Goal: Task Accomplishment & Management: Complete application form

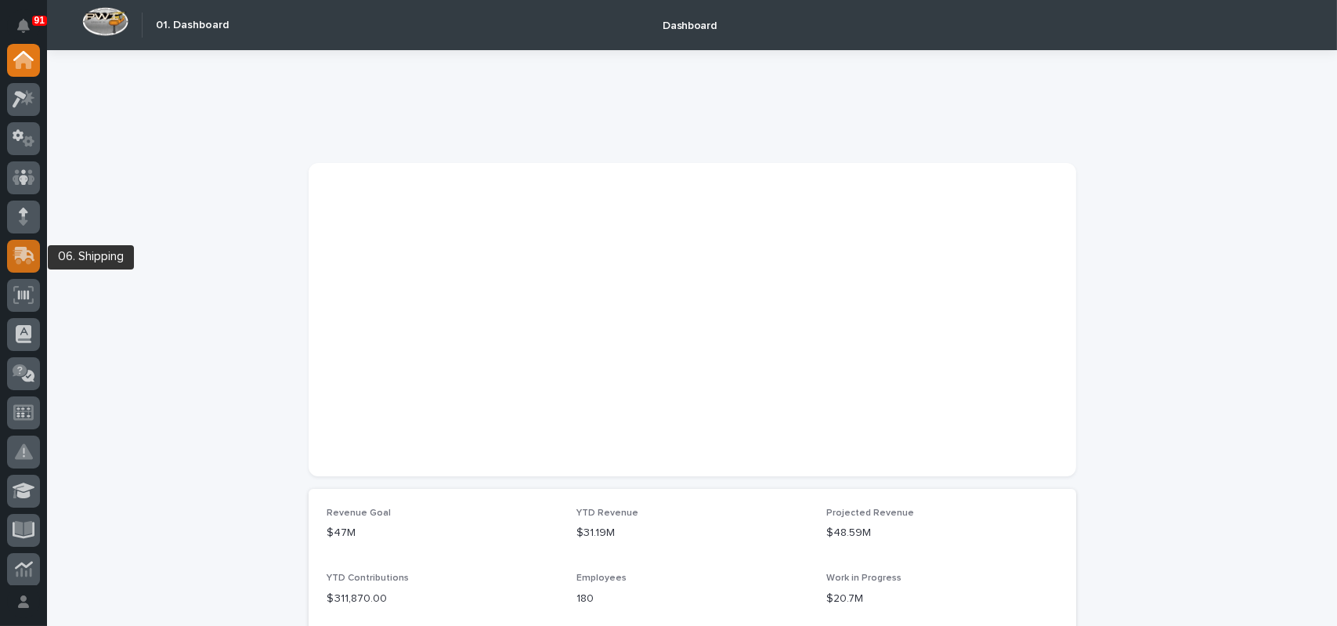
click at [31, 248] on icon at bounding box center [24, 256] width 23 height 18
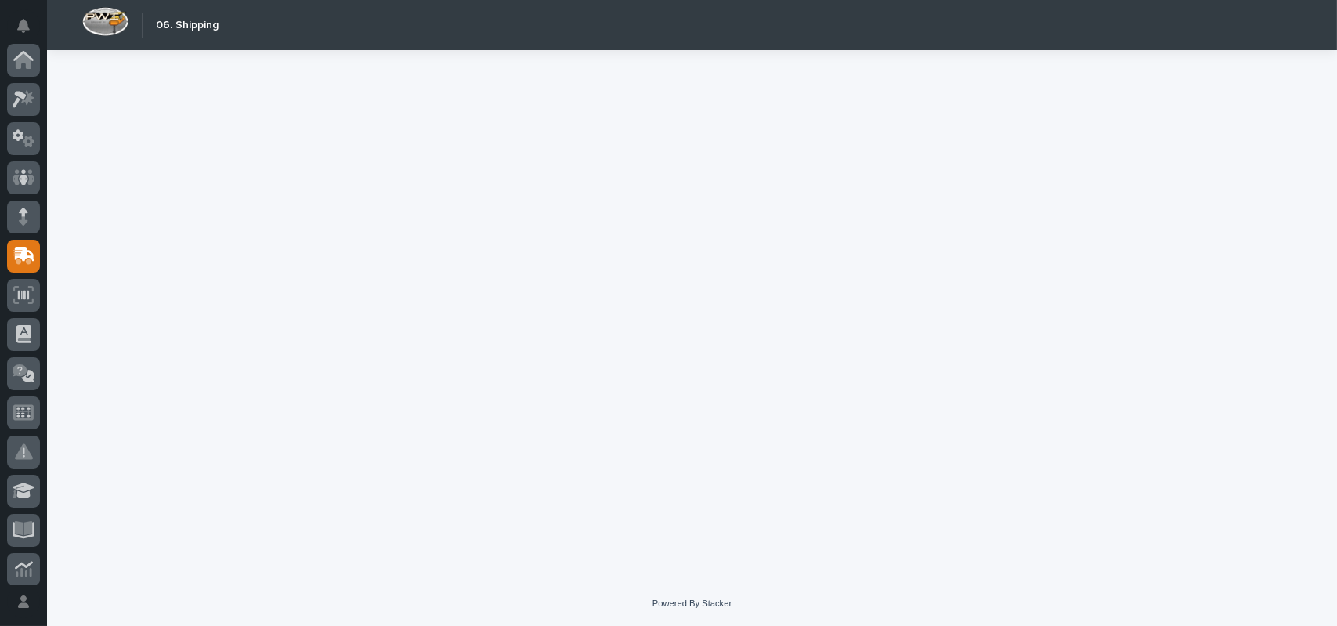
scroll to position [196, 0]
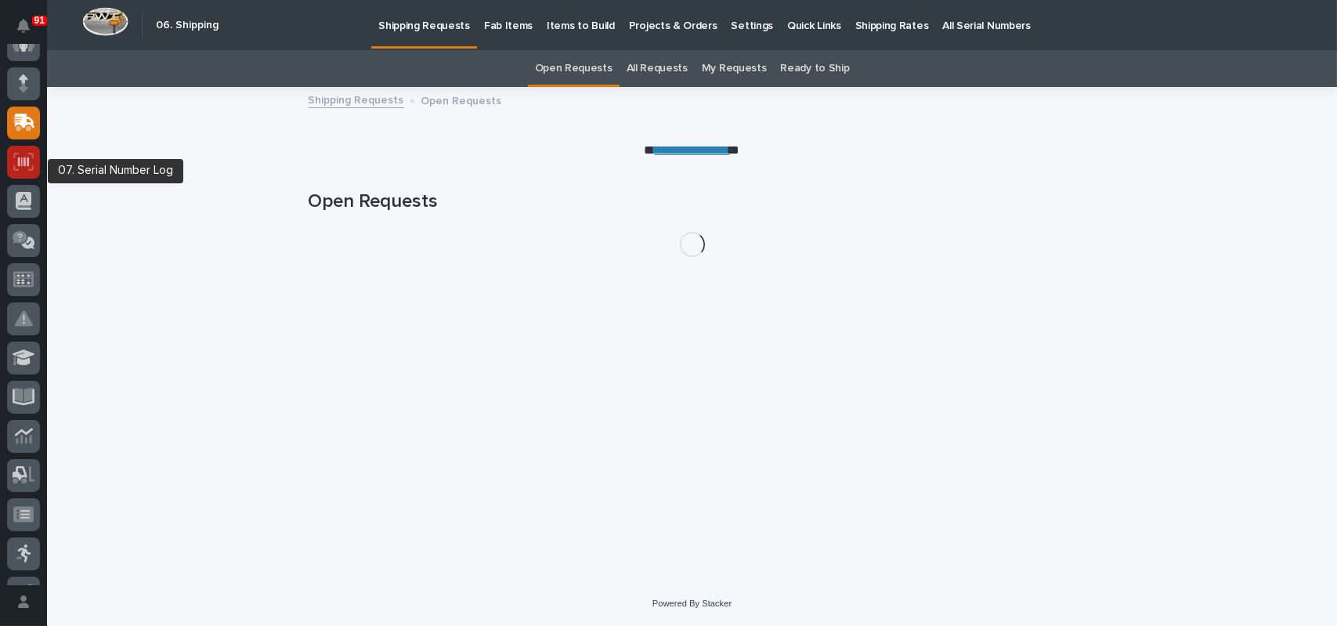
scroll to position [118, 0]
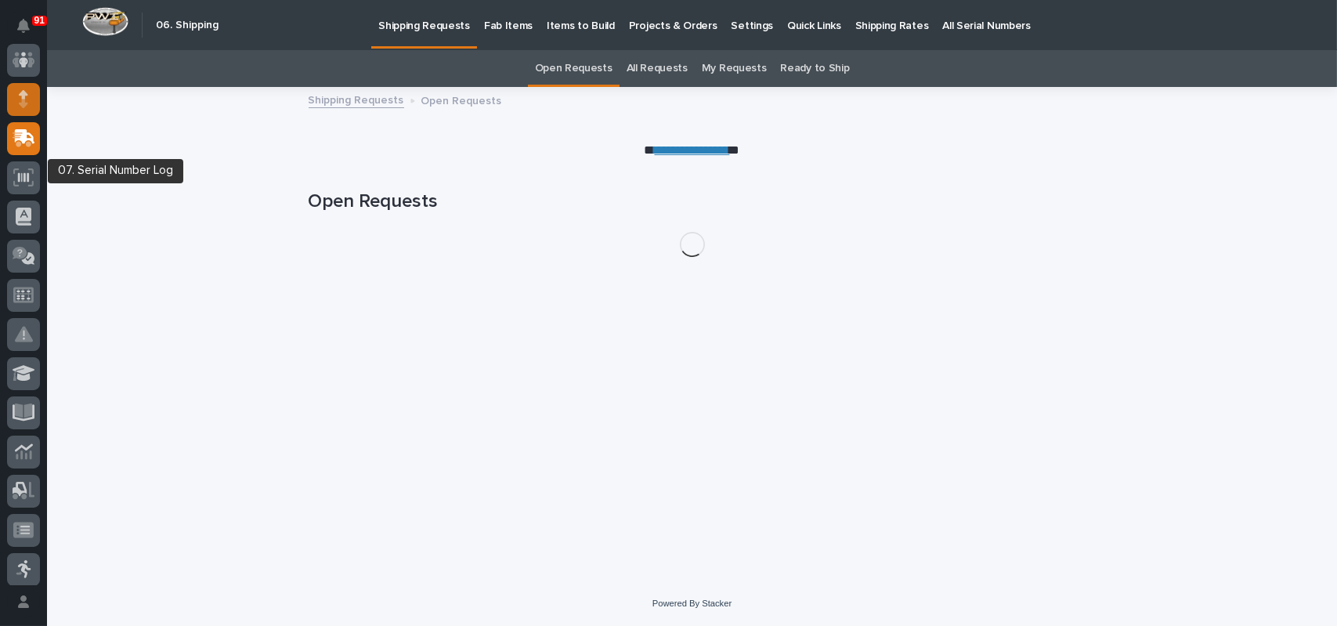
click at [26, 106] on icon at bounding box center [23, 99] width 9 height 18
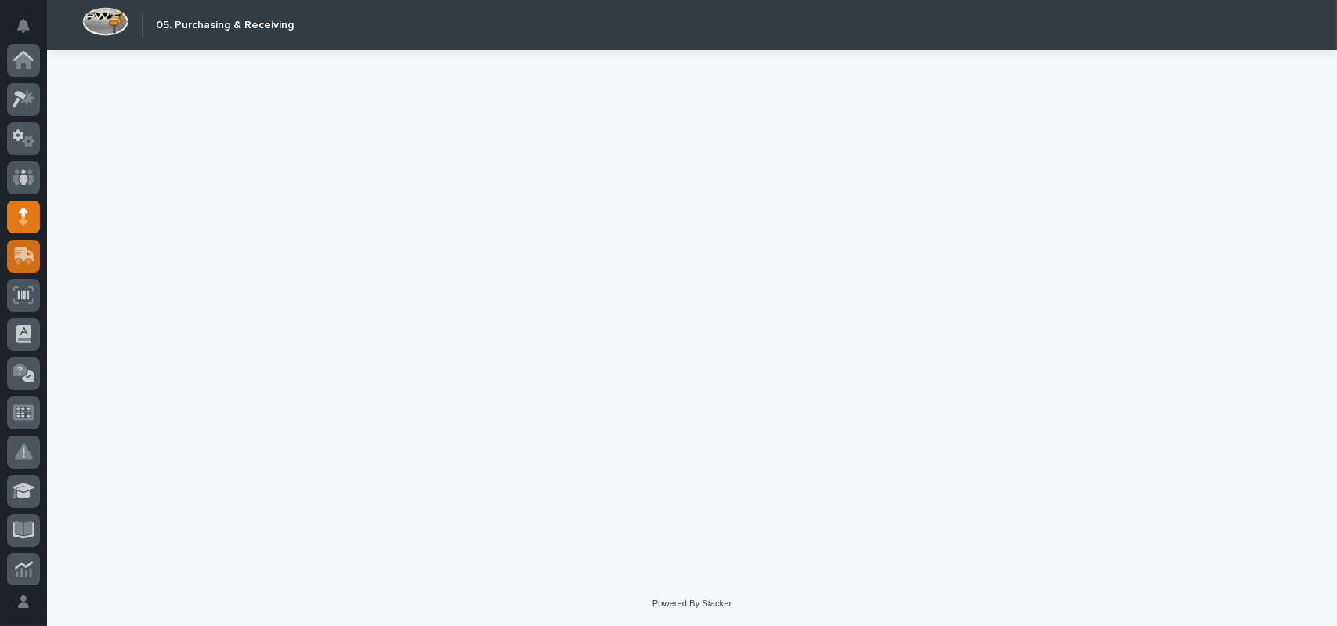
scroll to position [157, 0]
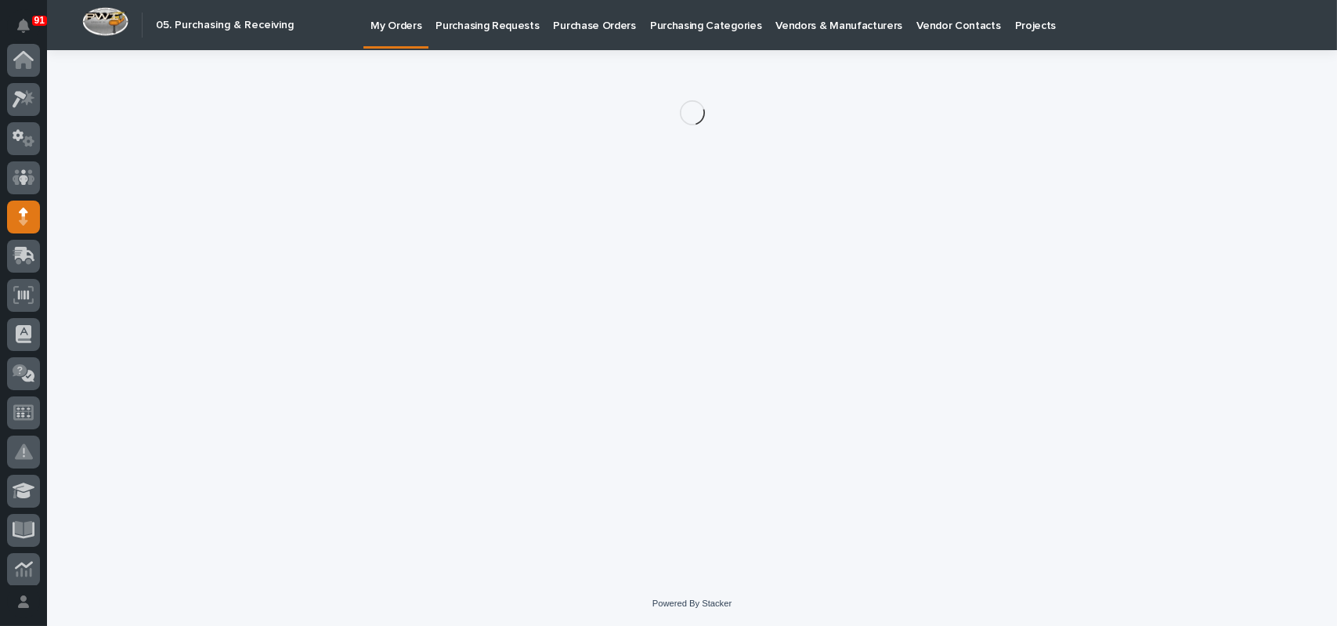
scroll to position [157, 0]
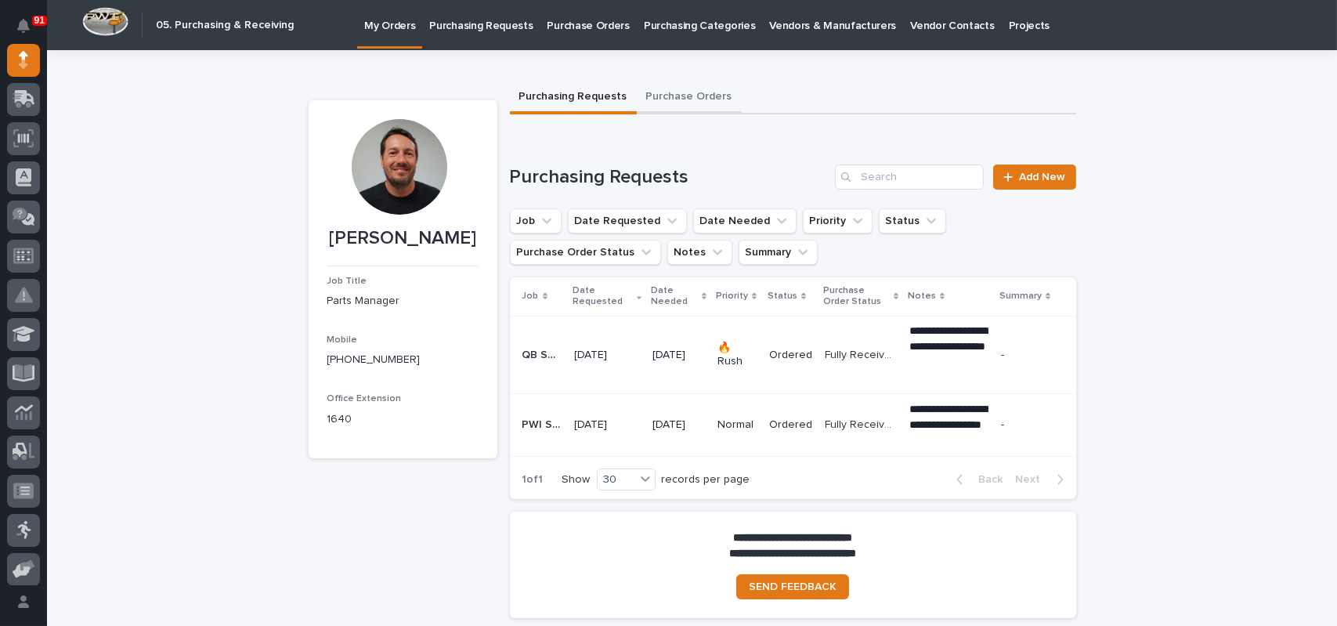
click at [667, 95] on button "Purchase Orders" at bounding box center [689, 97] width 105 height 33
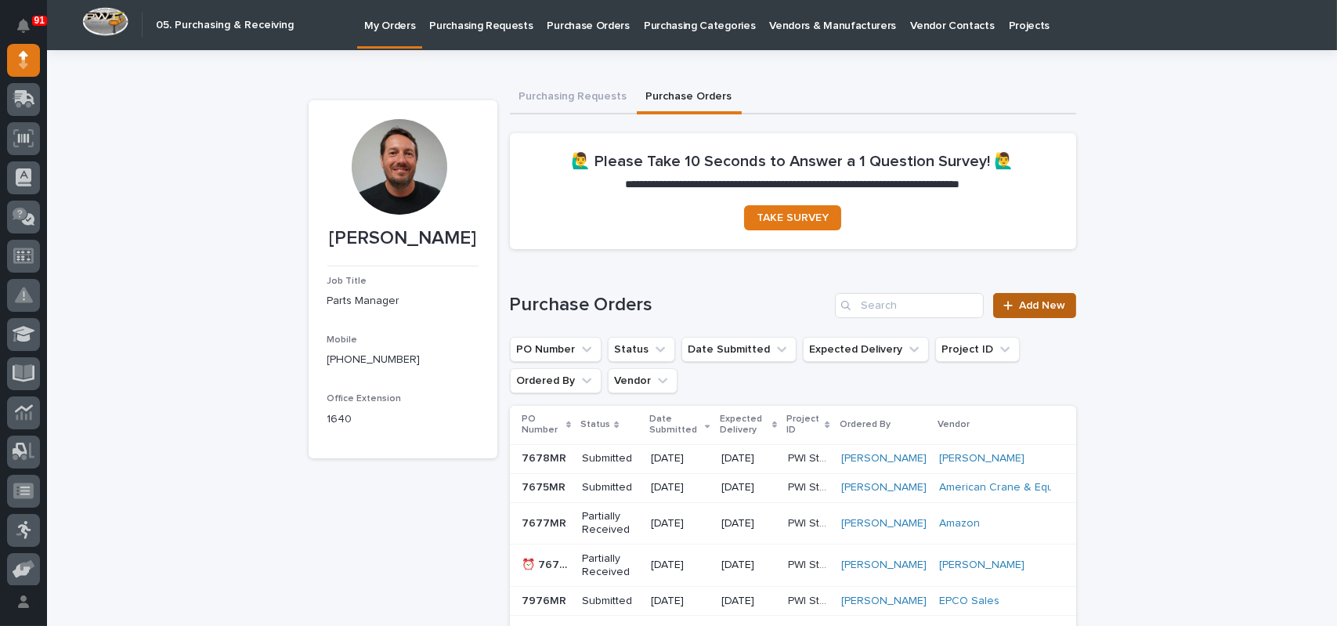
click at [1028, 304] on span "Add New" at bounding box center [1043, 305] width 46 height 11
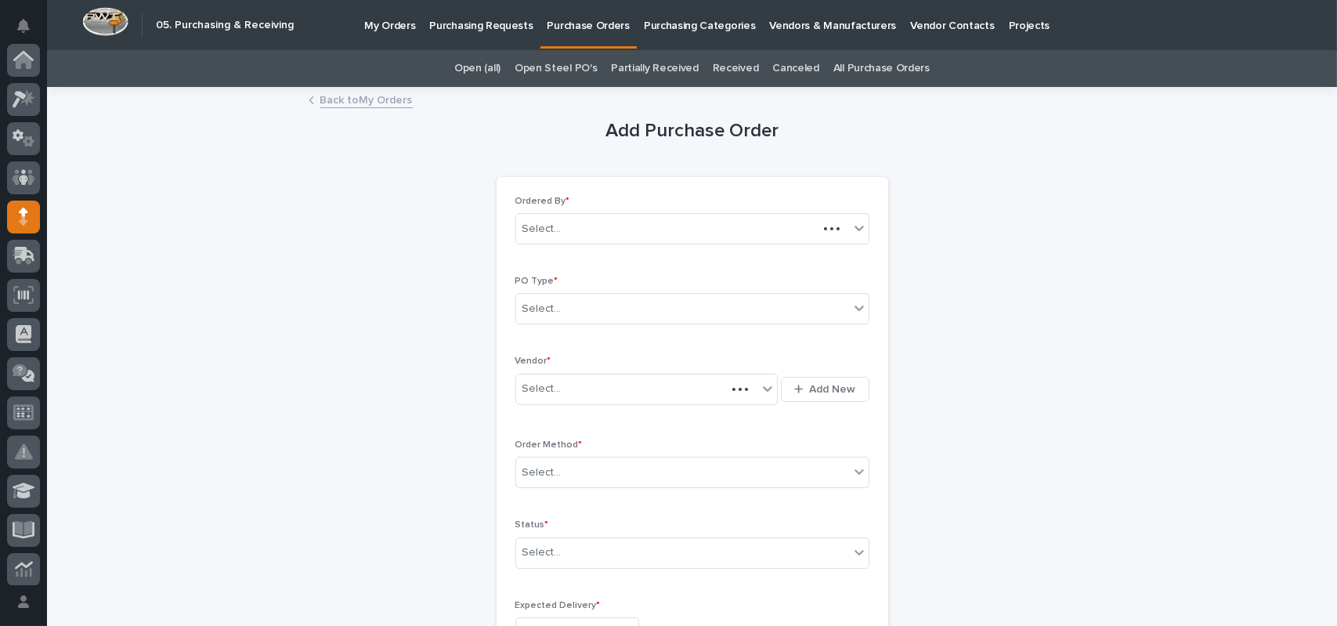
scroll to position [157, 0]
click at [603, 309] on div "Select..." at bounding box center [682, 309] width 333 height 26
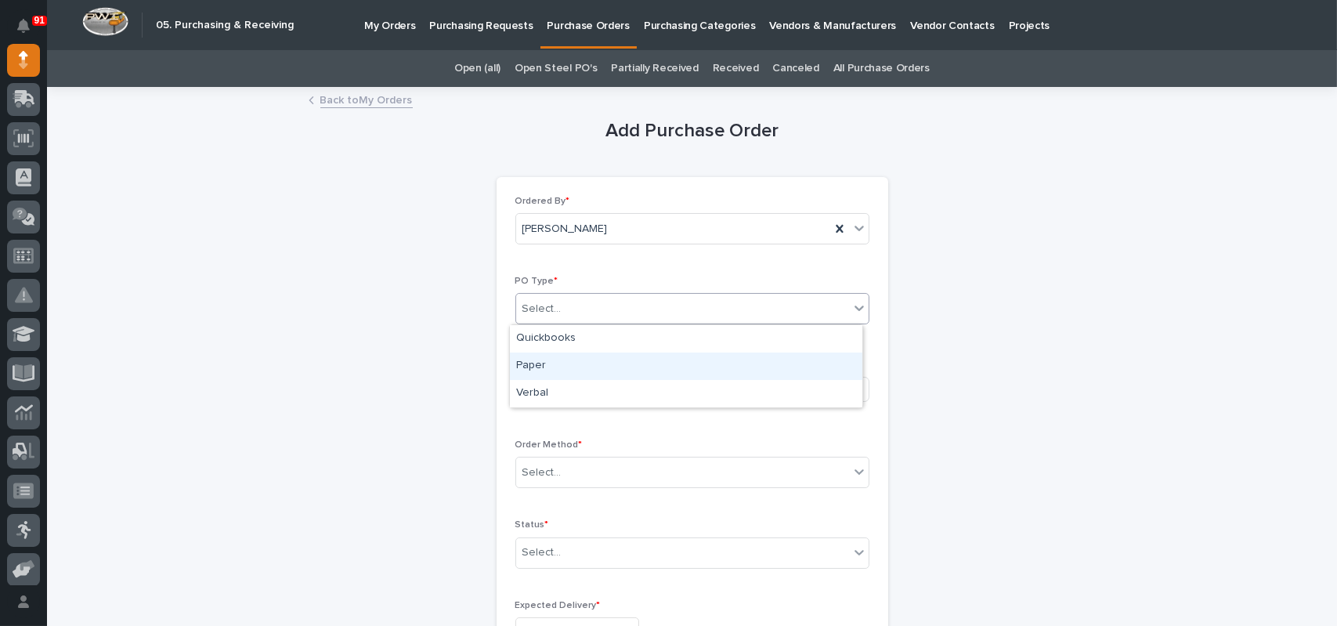
click at [572, 360] on div "Paper" at bounding box center [686, 366] width 353 height 27
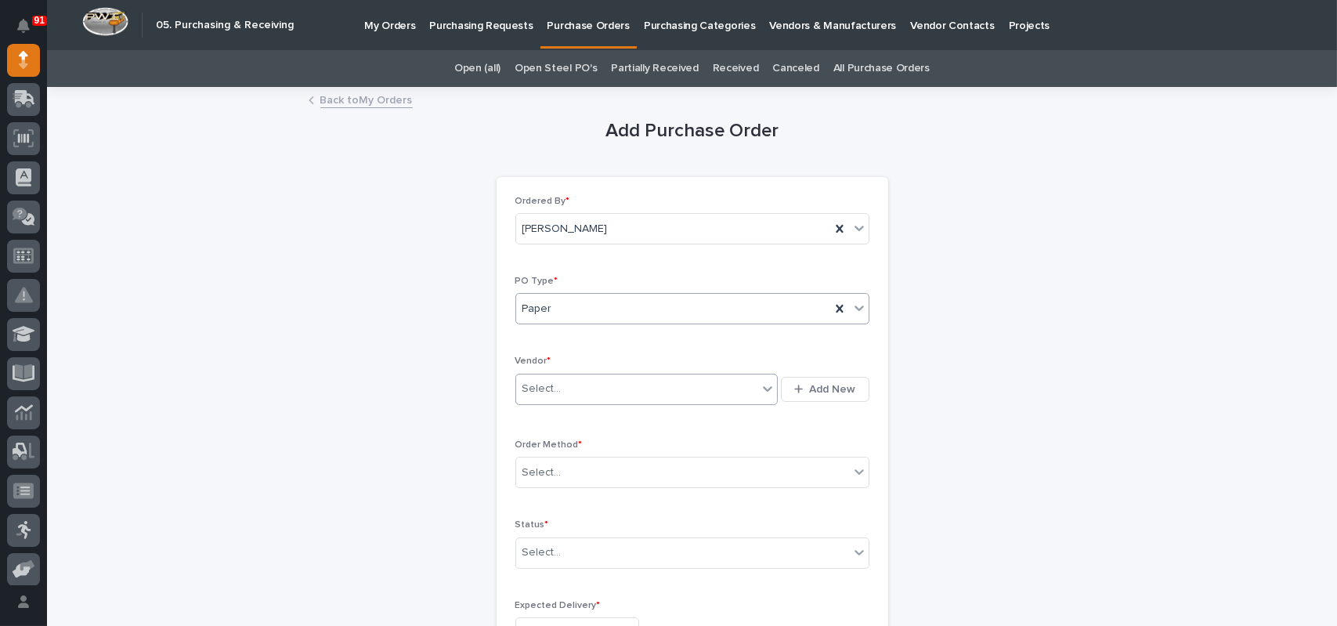
click at [572, 383] on div "Select..." at bounding box center [637, 389] width 242 height 26
type input "*****"
click at [705, 419] on div "Engineered Components Group" at bounding box center [641, 418] width 262 height 27
click at [600, 386] on span "Engineered Components Group" at bounding box center [603, 389] width 161 height 16
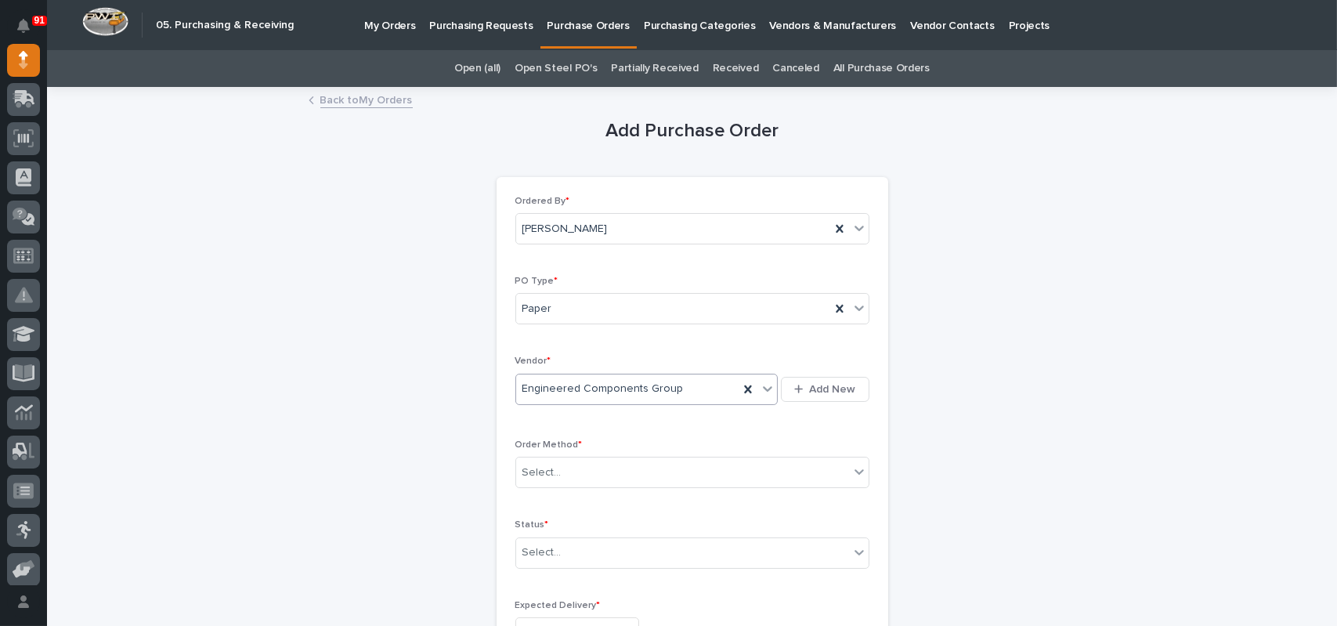
drag, startPoint x: 596, startPoint y: 383, endPoint x: 439, endPoint y: 371, distance: 157.9
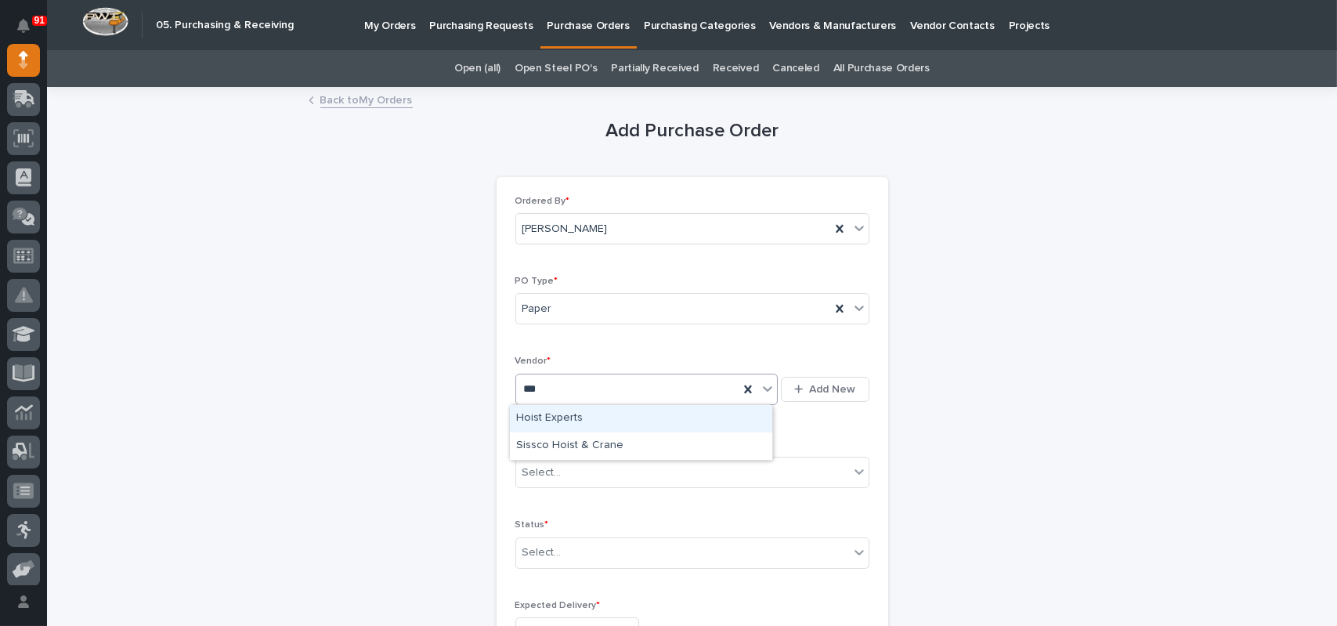
scroll to position [0, 0]
type input "****"
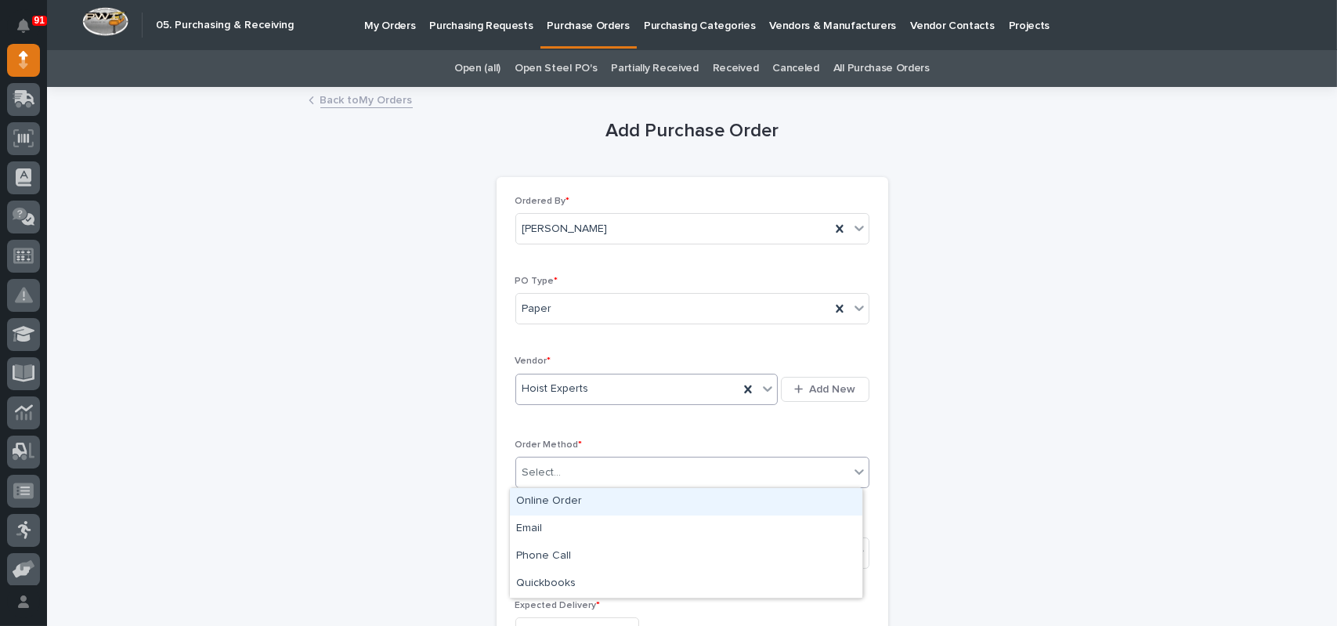
click at [546, 466] on div "Select..." at bounding box center [542, 473] width 39 height 16
click at [548, 494] on div "Online Order" at bounding box center [686, 501] width 353 height 27
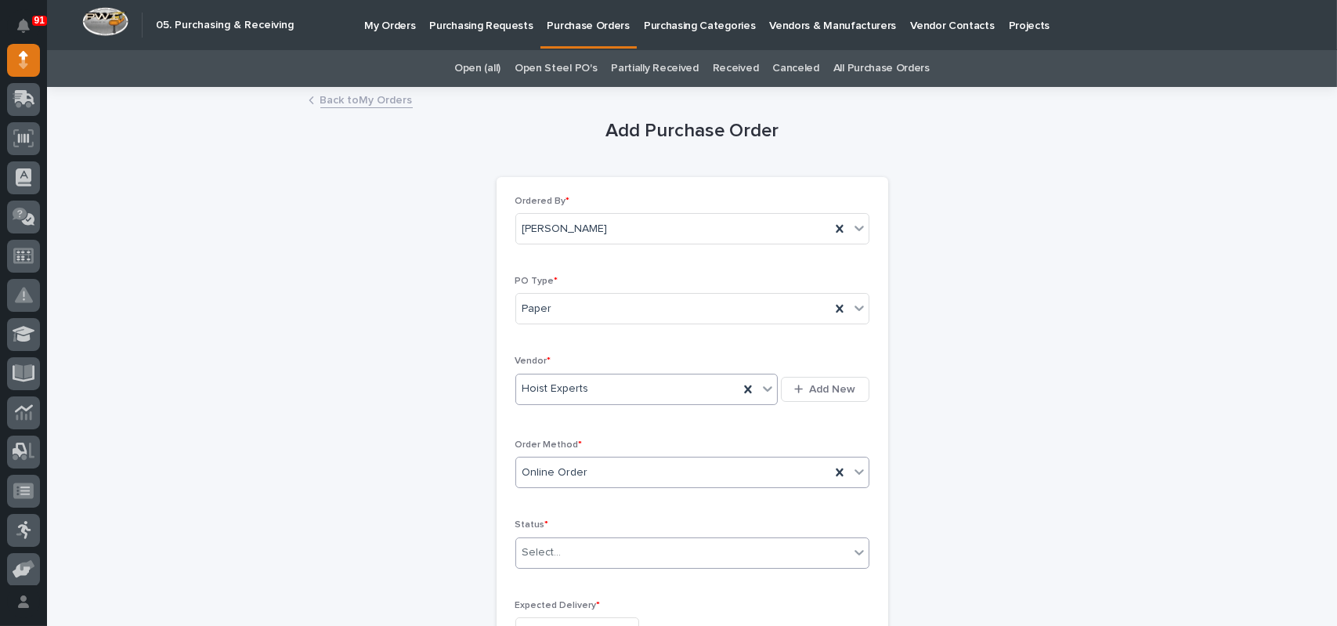
click at [553, 545] on div "Select..." at bounding box center [542, 553] width 39 height 16
click at [548, 432] on div "Submitted" at bounding box center [686, 439] width 353 height 27
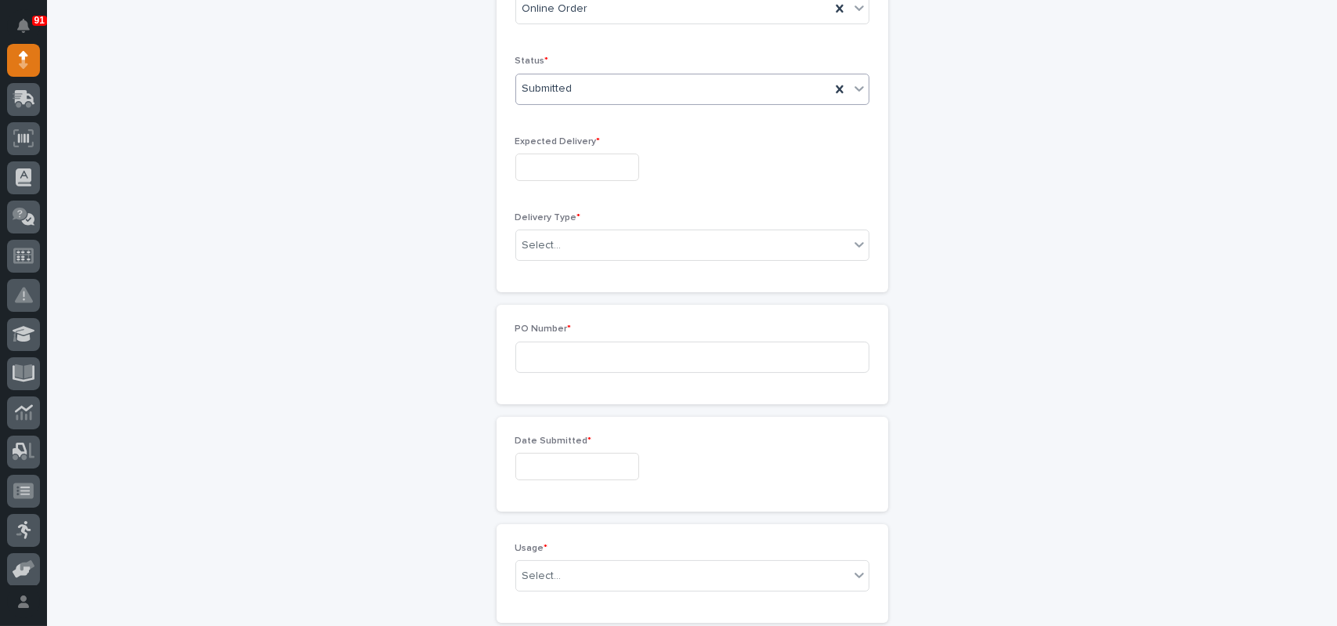
scroll to position [490, 0]
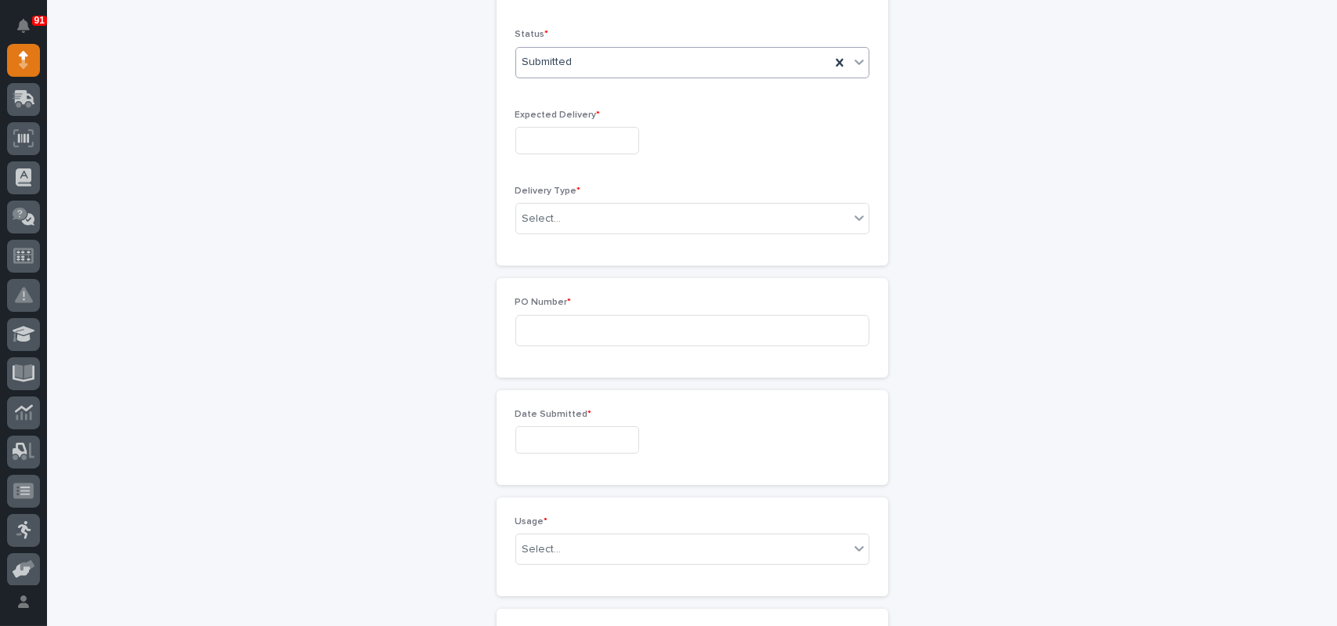
click at [531, 139] on input "text" at bounding box center [578, 140] width 124 height 27
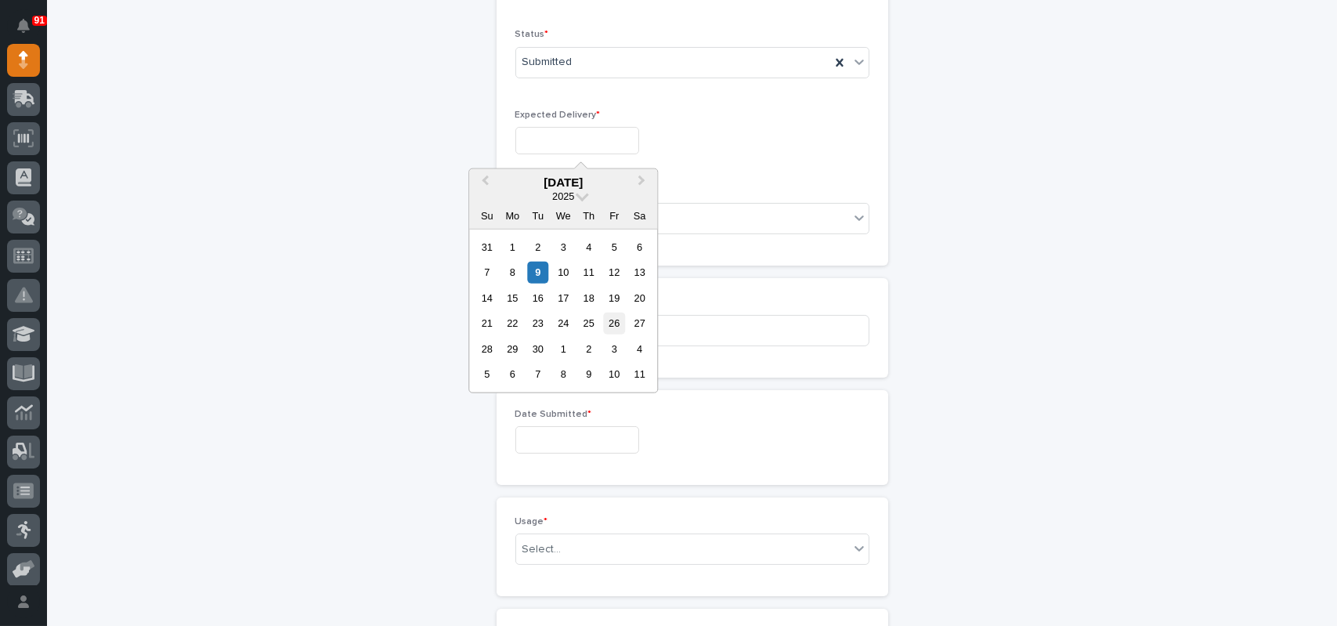
click at [618, 319] on div "26" at bounding box center [614, 323] width 21 height 21
type input "**********"
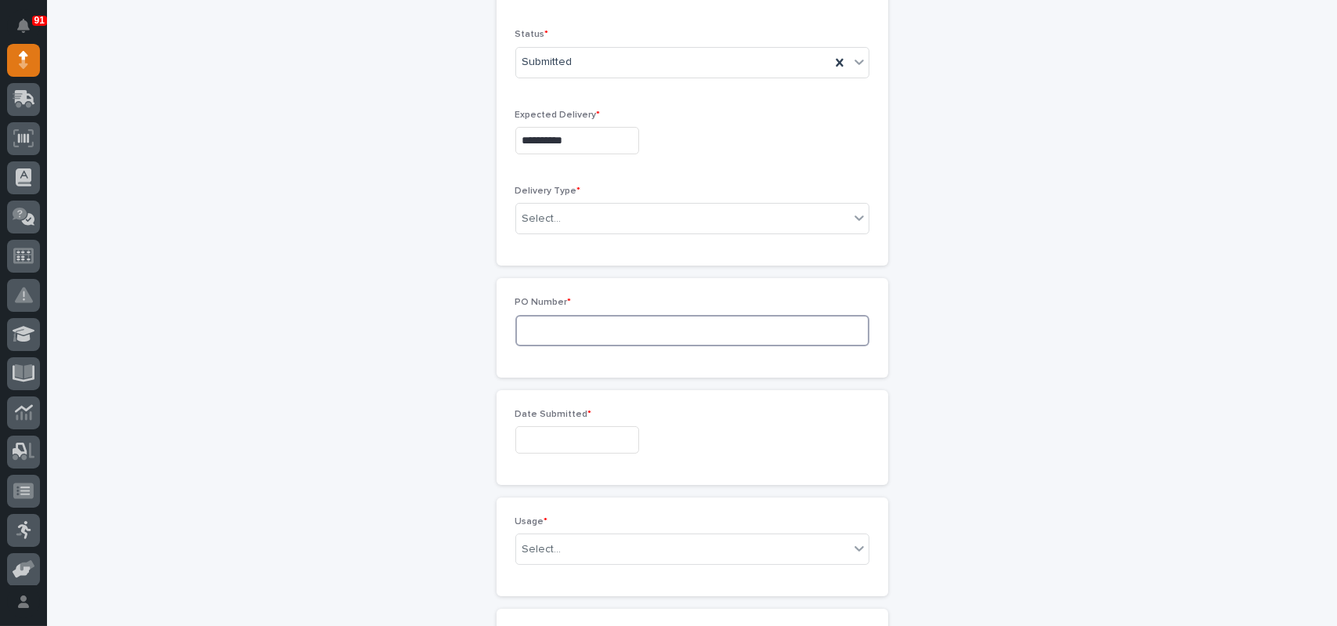
click at [537, 325] on input at bounding box center [693, 330] width 354 height 31
click at [539, 216] on div "Select..." at bounding box center [542, 219] width 39 height 16
click at [541, 244] on div "Deliver to PWI" at bounding box center [686, 246] width 353 height 27
click at [542, 329] on input at bounding box center [693, 330] width 354 height 31
type input "7679MR"
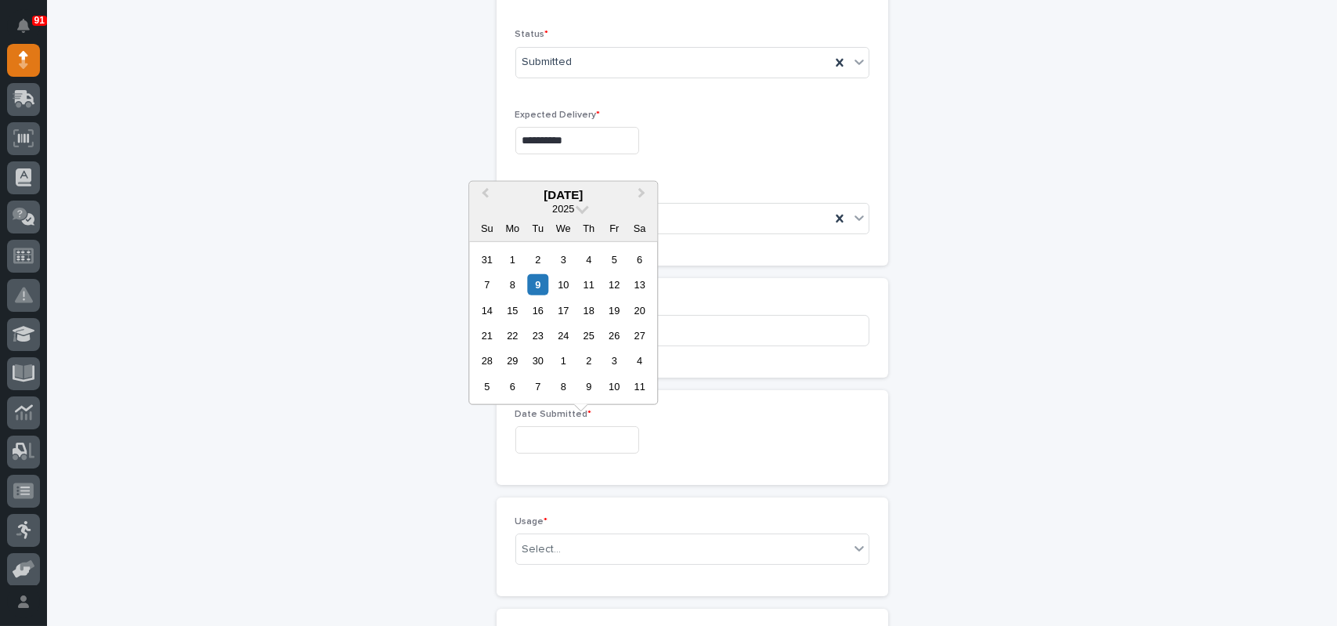
click at [573, 435] on input "text" at bounding box center [578, 439] width 124 height 27
click at [541, 288] on div "9" at bounding box center [537, 284] width 21 height 21
type input "**********"
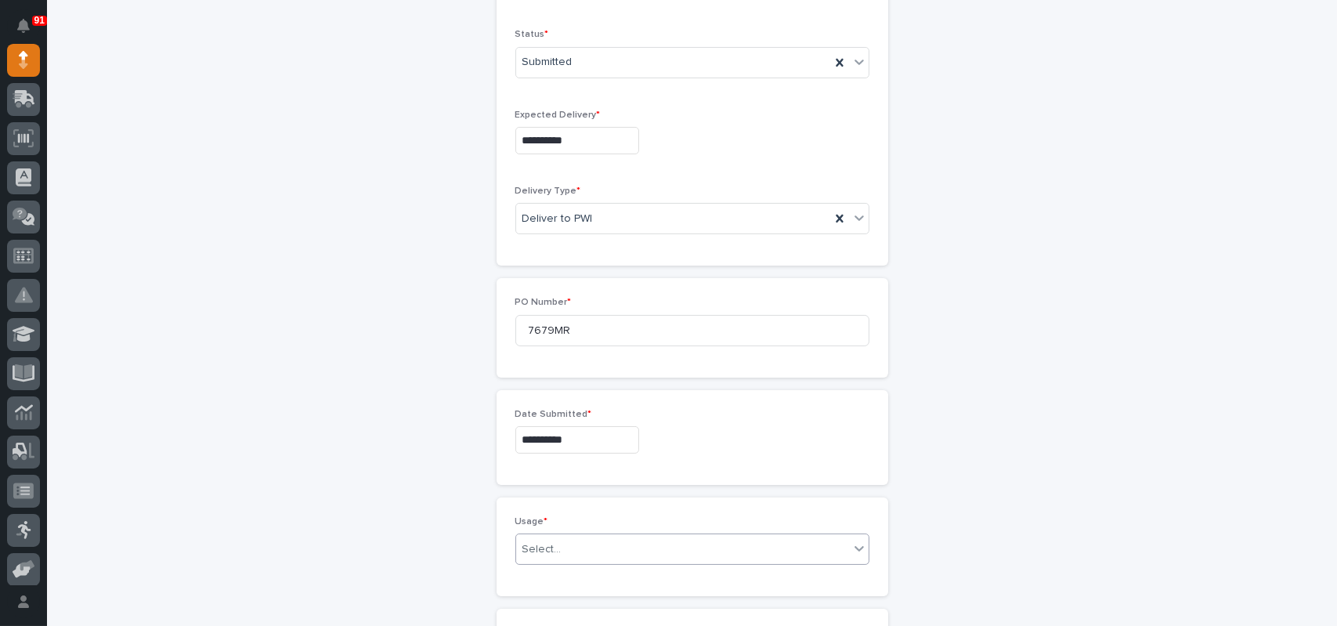
click at [565, 555] on div "Select..." at bounding box center [682, 550] width 333 height 26
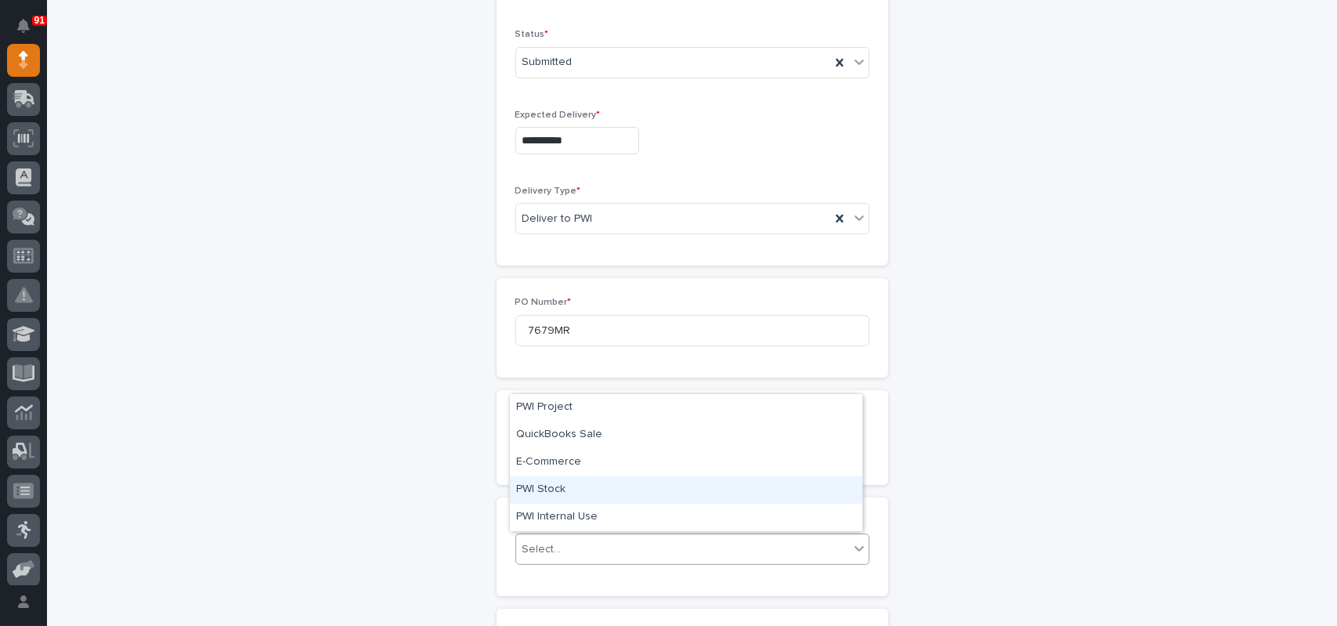
click at [543, 501] on div "PWI Stock" at bounding box center [686, 489] width 353 height 27
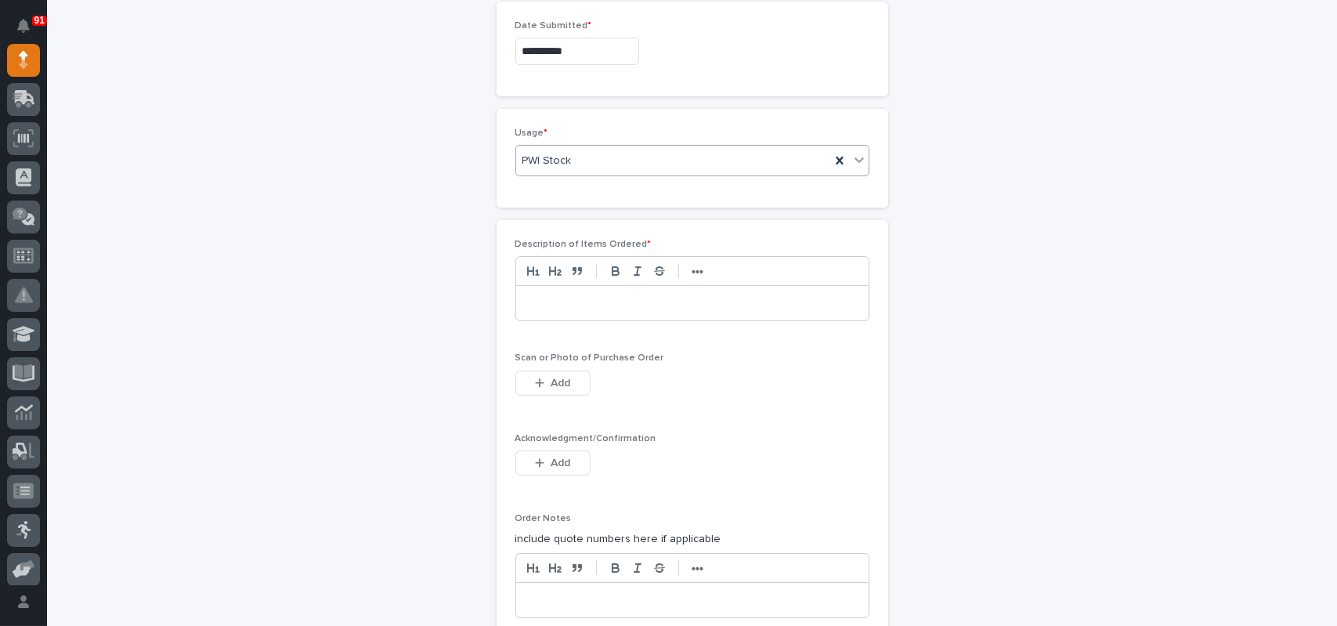
scroll to position [961, 0]
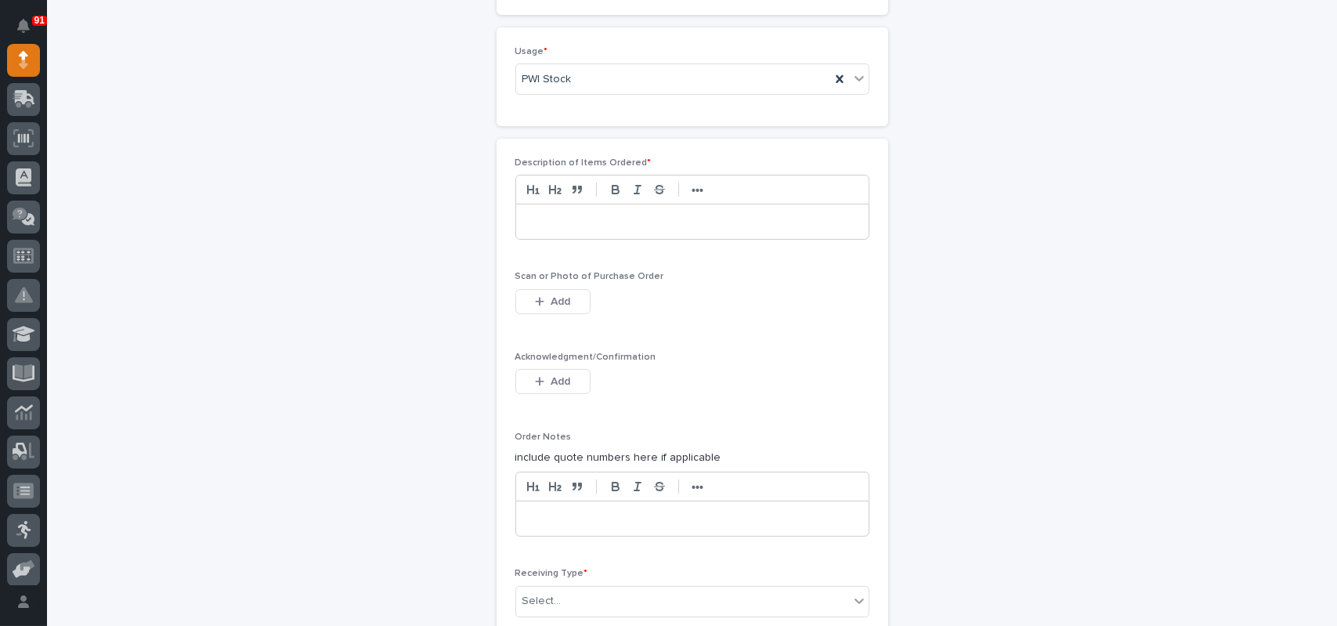
click at [555, 241] on div "Description of Items Ordered * •••" at bounding box center [693, 204] width 354 height 95
click at [555, 233] on div at bounding box center [692, 221] width 353 height 34
click at [537, 296] on icon "button" at bounding box center [539, 301] width 9 height 11
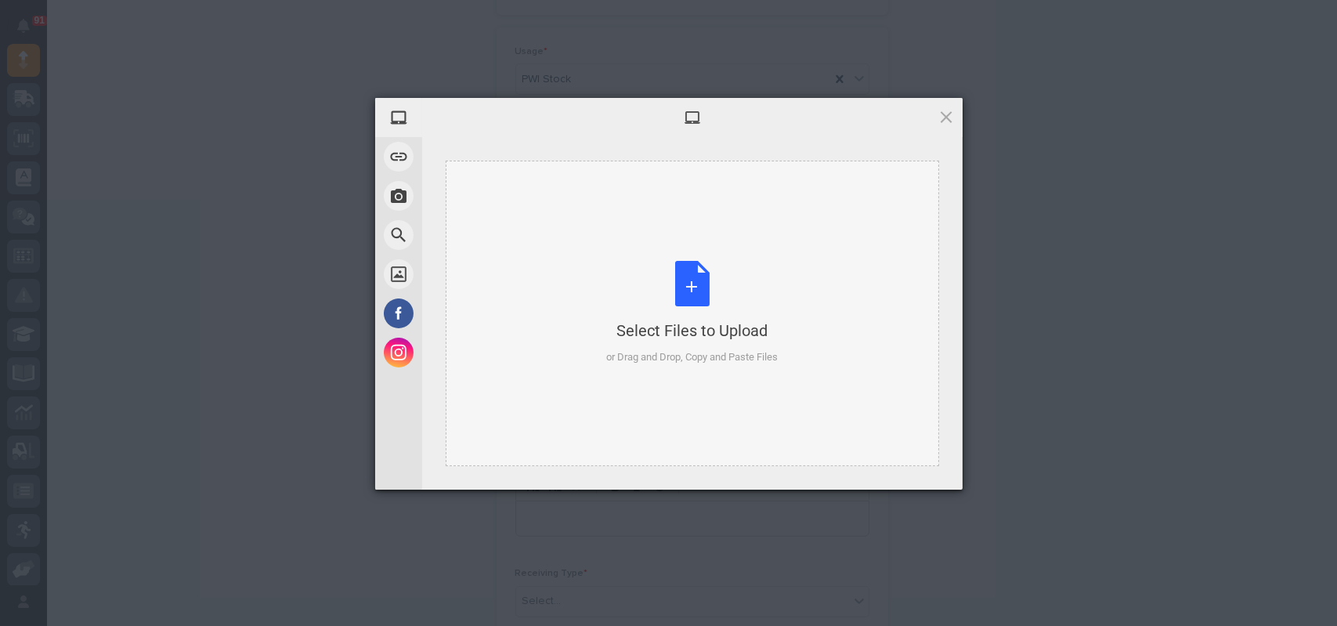
click at [721, 273] on div "Select Files to Upload or Drag and Drop, Copy and Paste Files" at bounding box center [692, 313] width 172 height 104
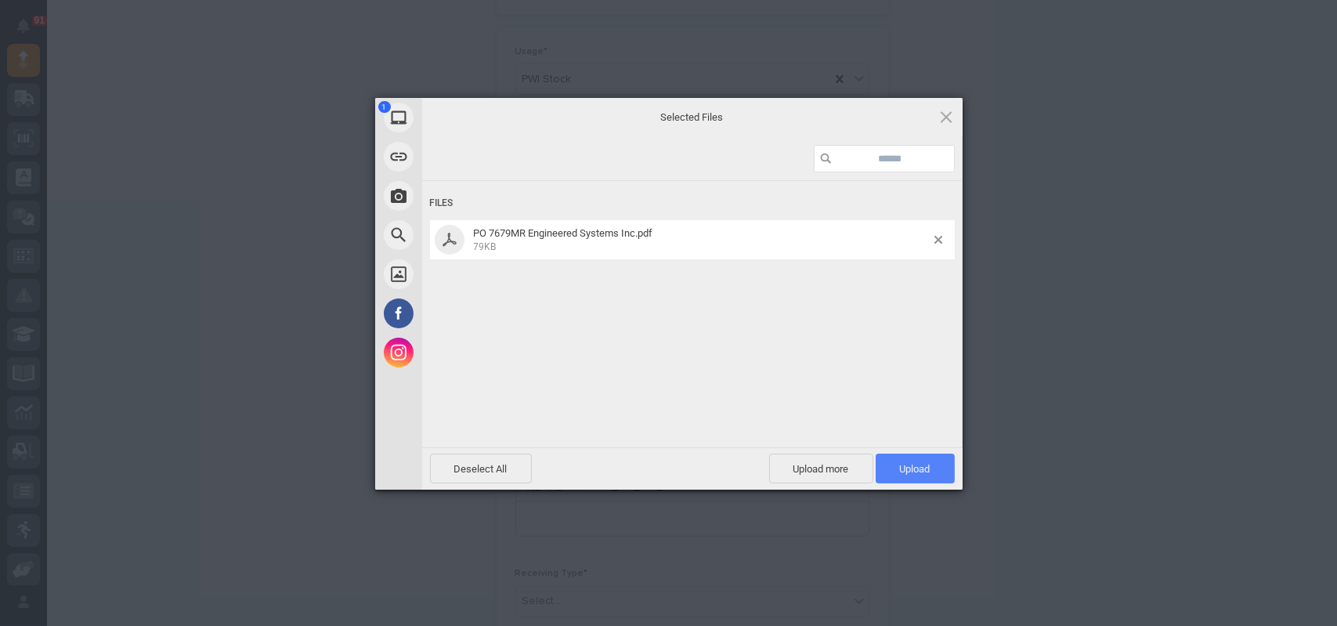
click at [918, 458] on span "Upload 1" at bounding box center [915, 469] width 79 height 30
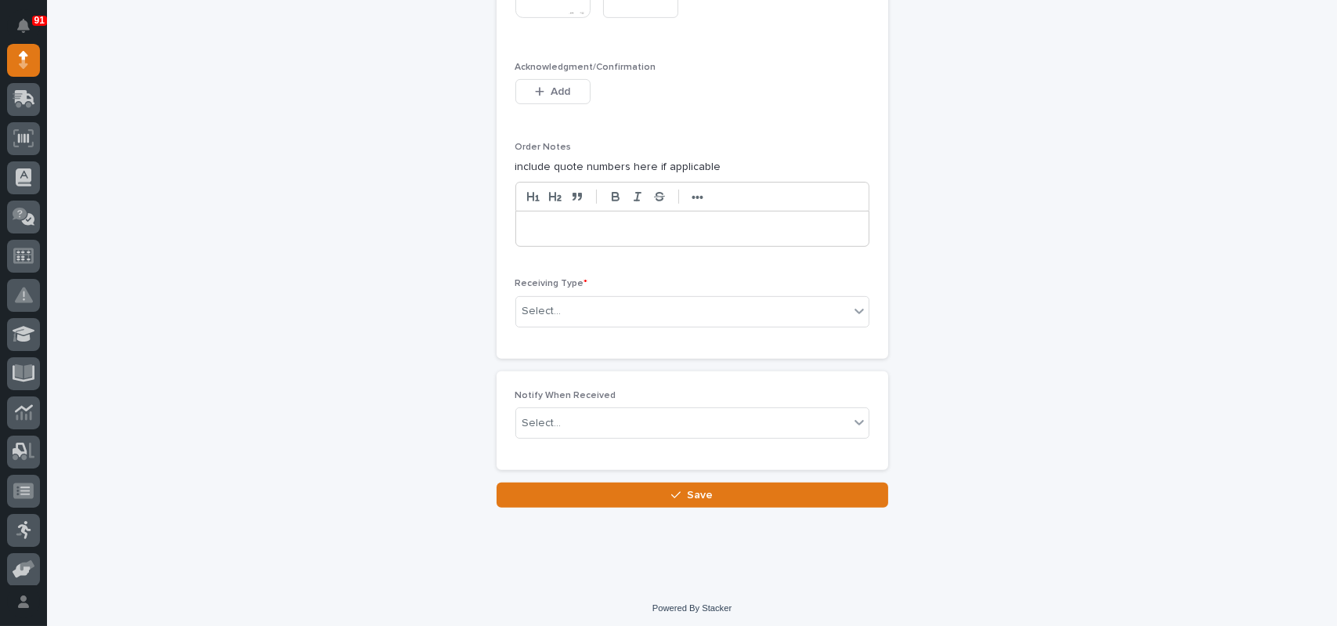
scroll to position [1308, 0]
click at [581, 303] on div "Select..." at bounding box center [682, 310] width 333 height 26
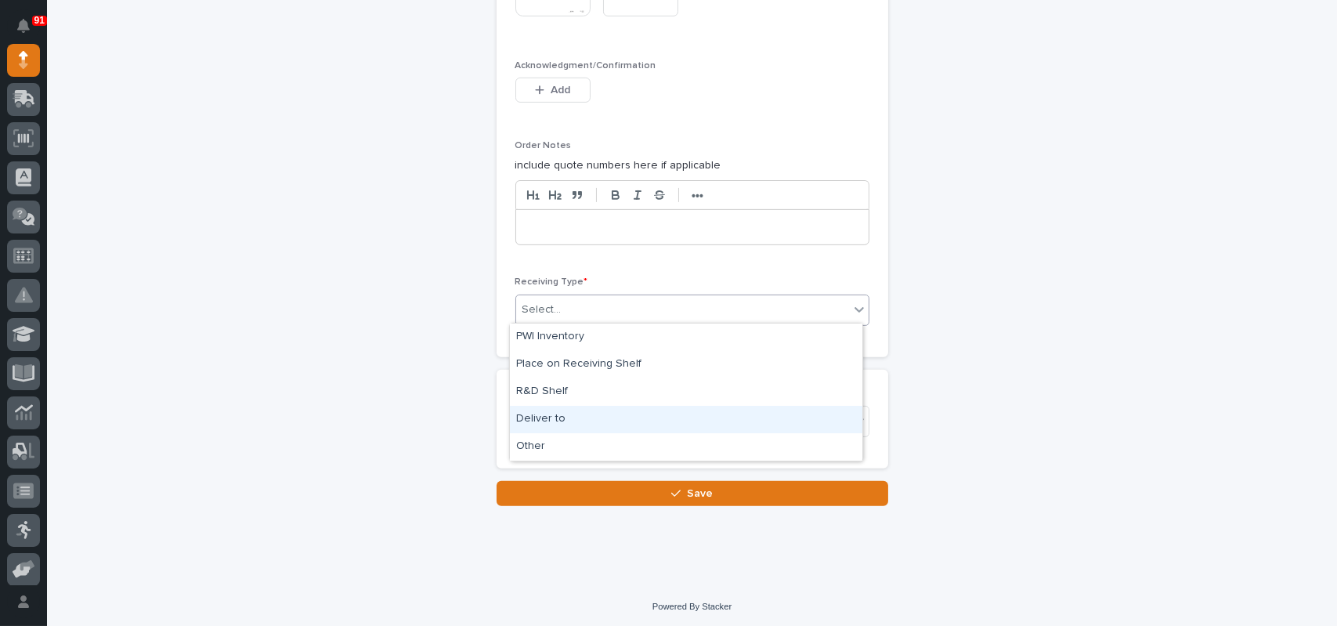
click at [541, 411] on div "Deliver to" at bounding box center [686, 419] width 353 height 27
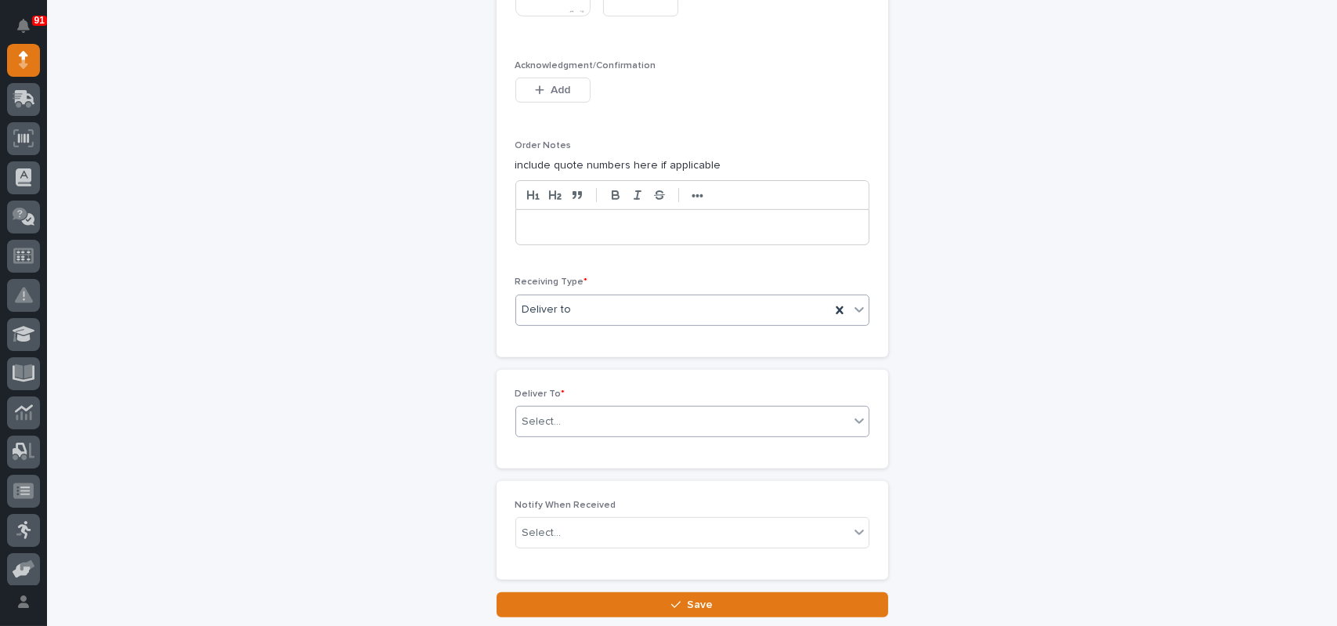
click at [578, 418] on div "Select..." at bounding box center [682, 422] width 333 height 26
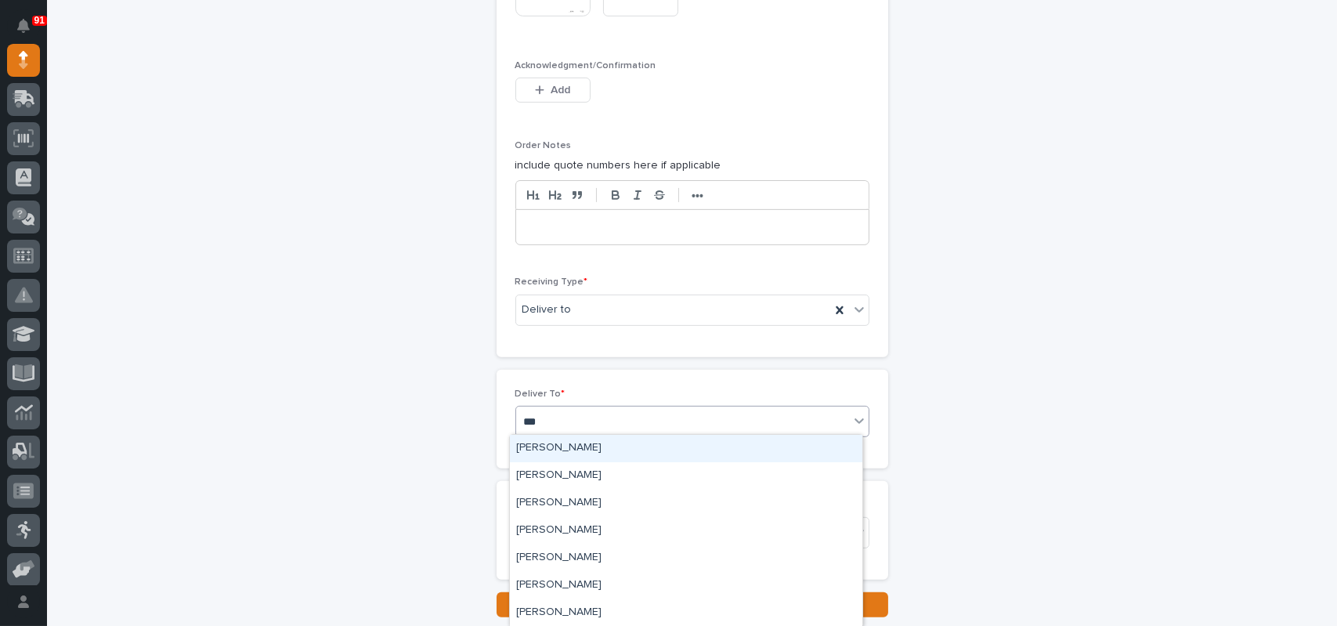
type input "****"
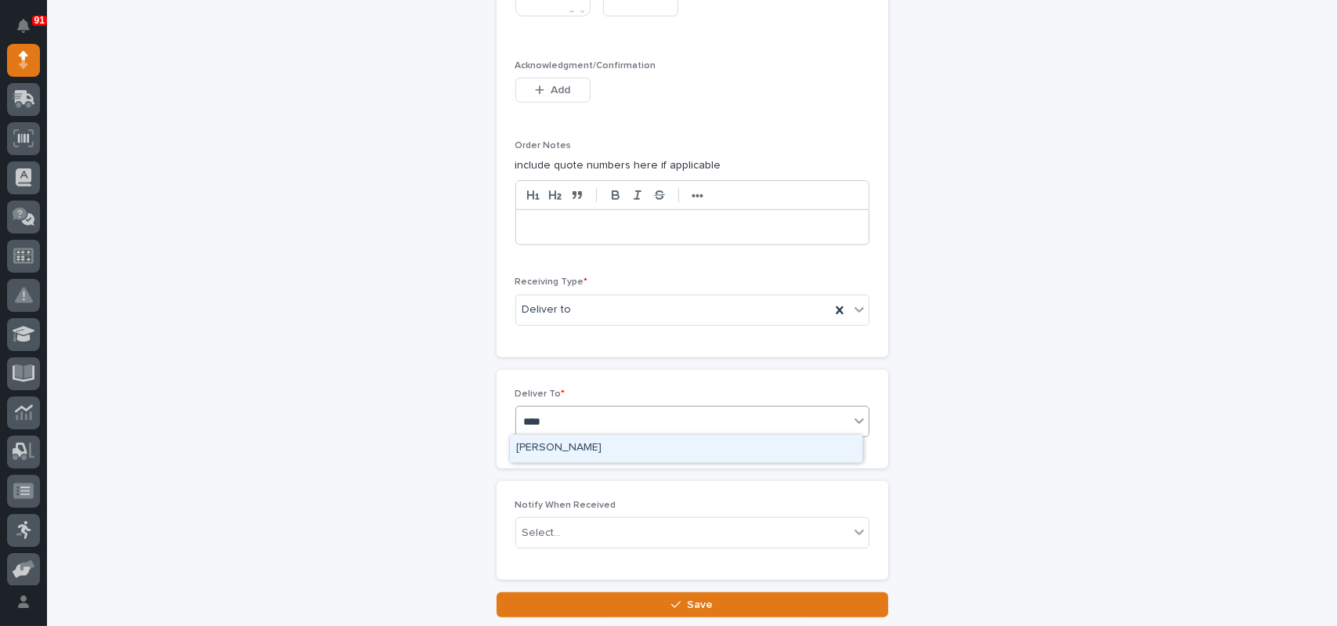
click at [567, 454] on div "[PERSON_NAME]" at bounding box center [686, 448] width 353 height 27
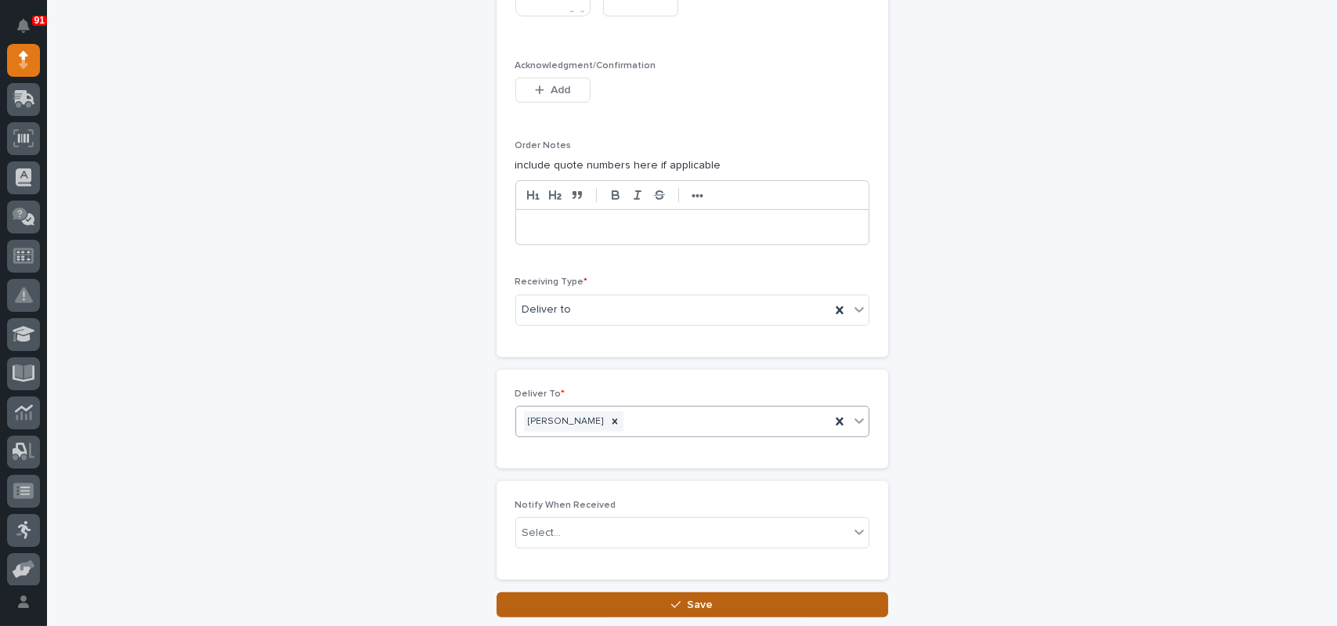
click at [627, 597] on button "Save" at bounding box center [693, 604] width 392 height 25
